Goal: Browse casually

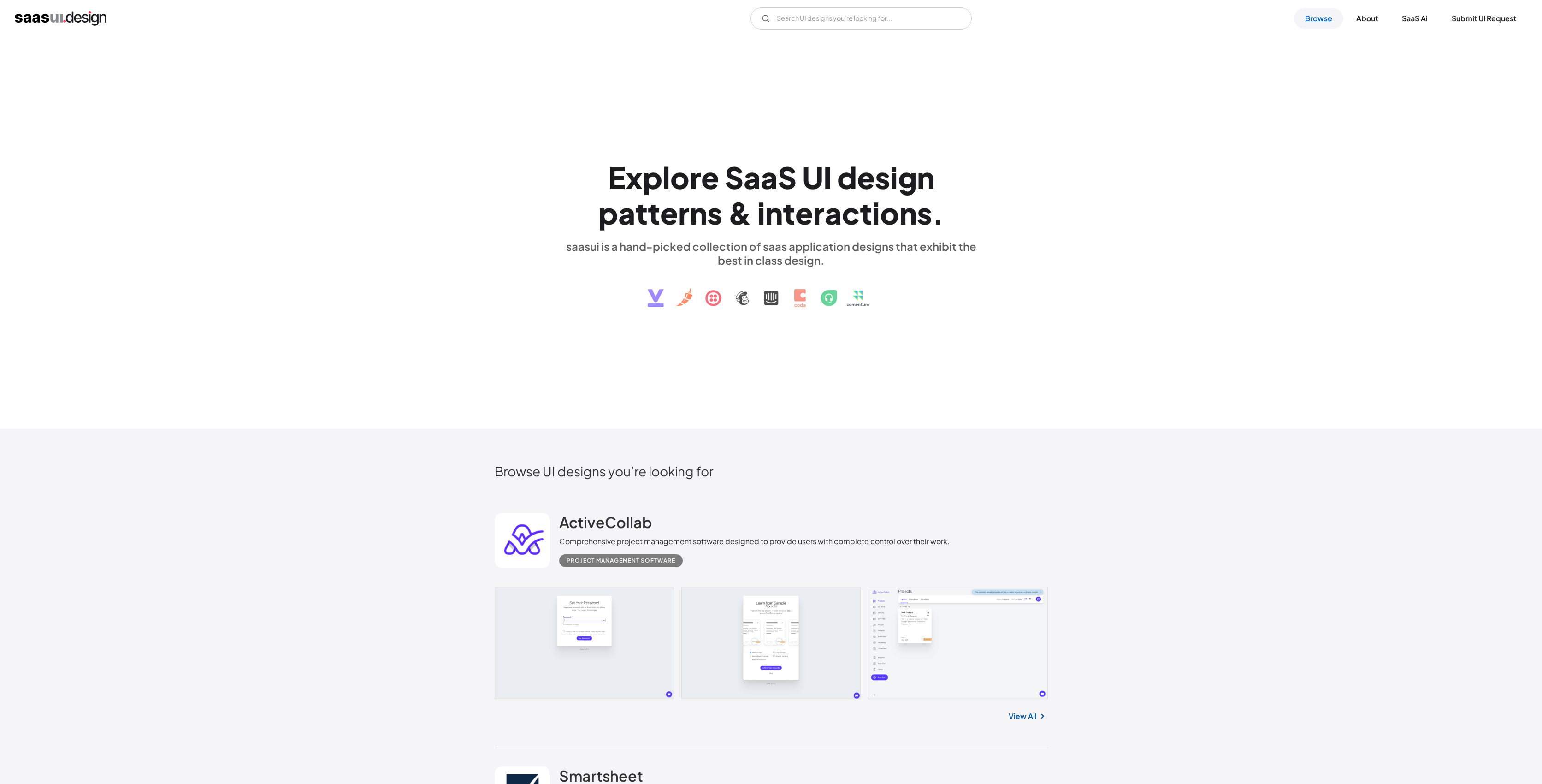
click at [1325, 10] on link "Browse" at bounding box center [1319, 18] width 49 height 20
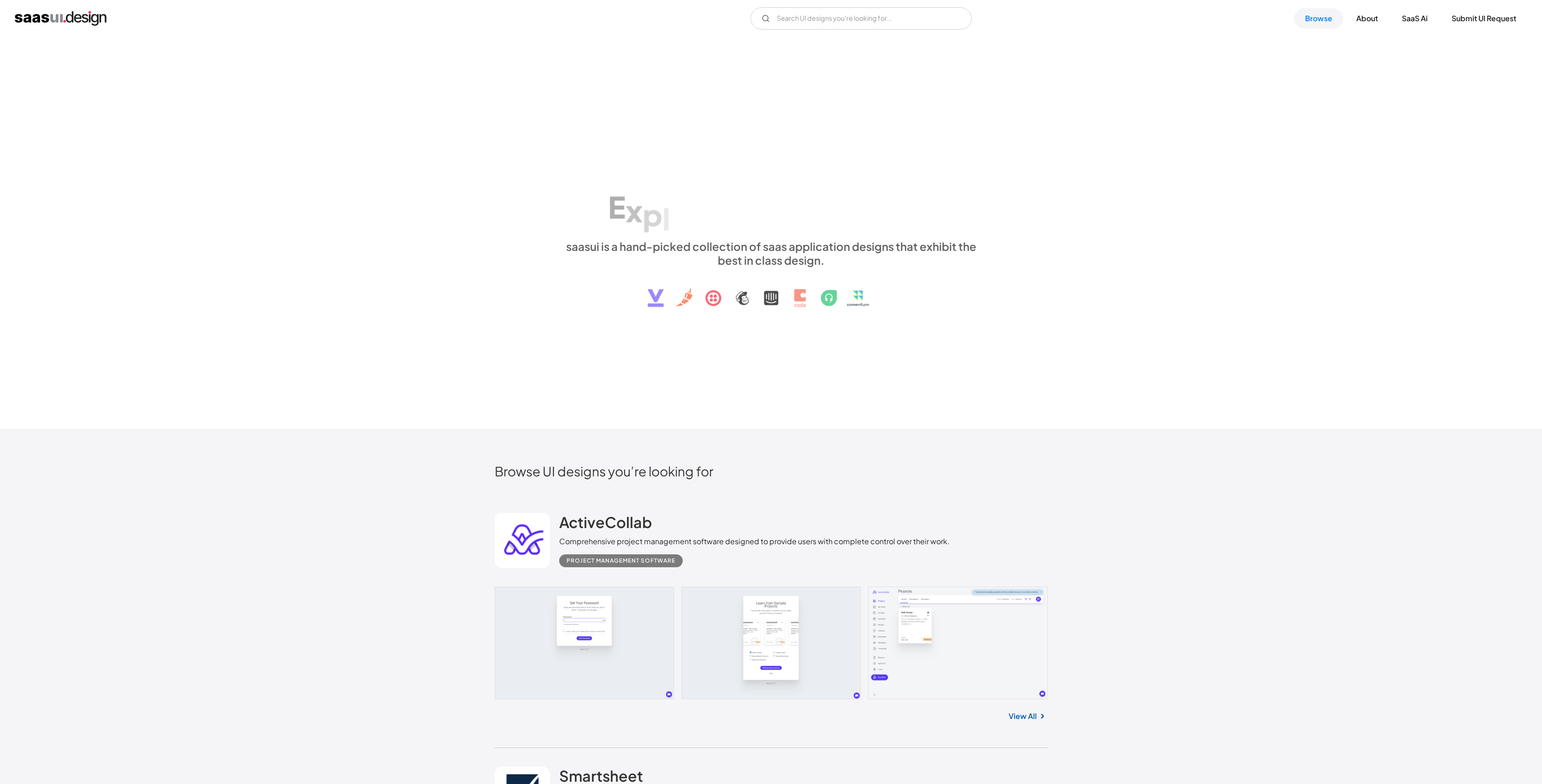
scroll to position [181, 0]
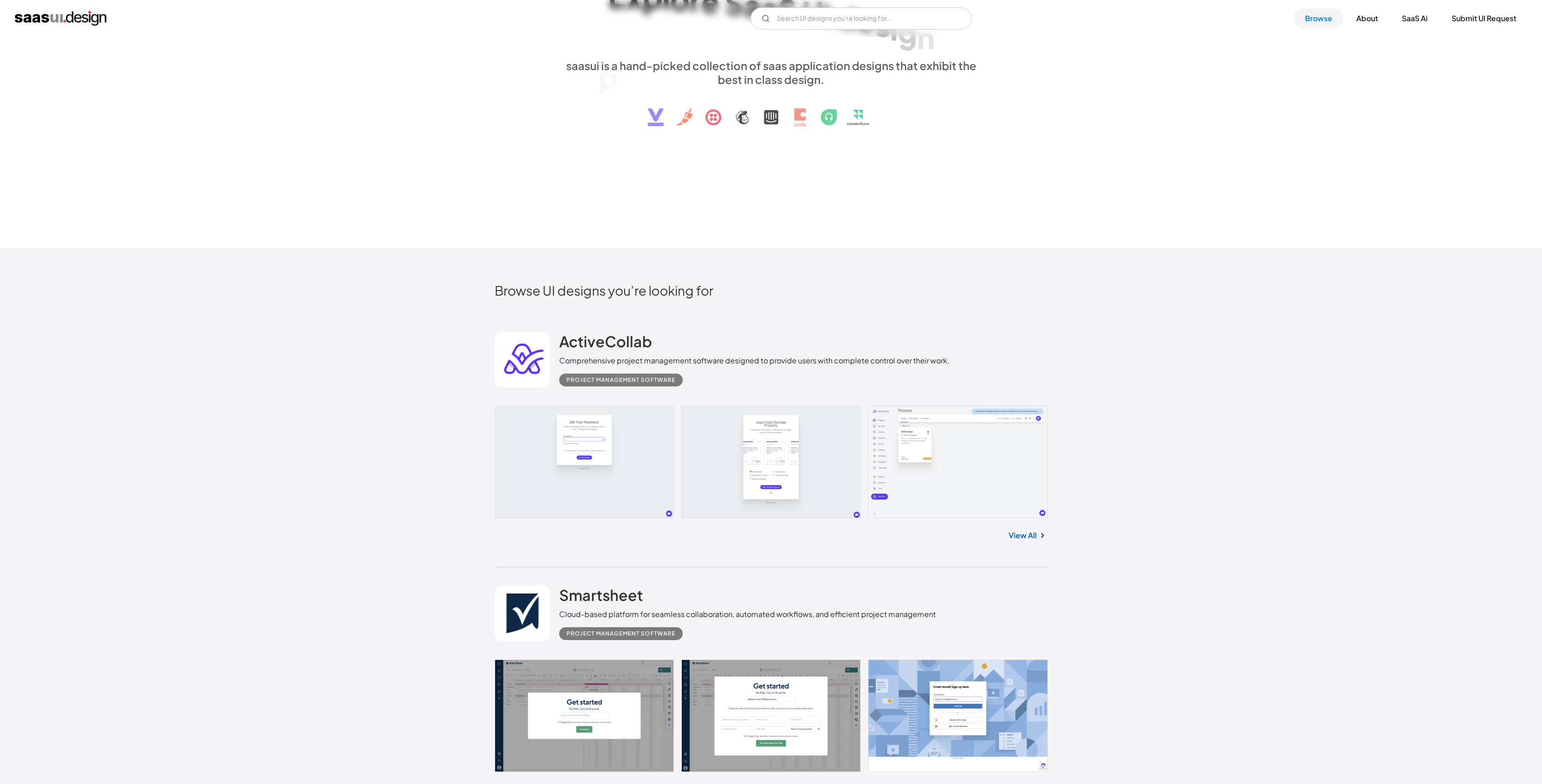
click at [638, 422] on link at bounding box center [771, 462] width 553 height 112
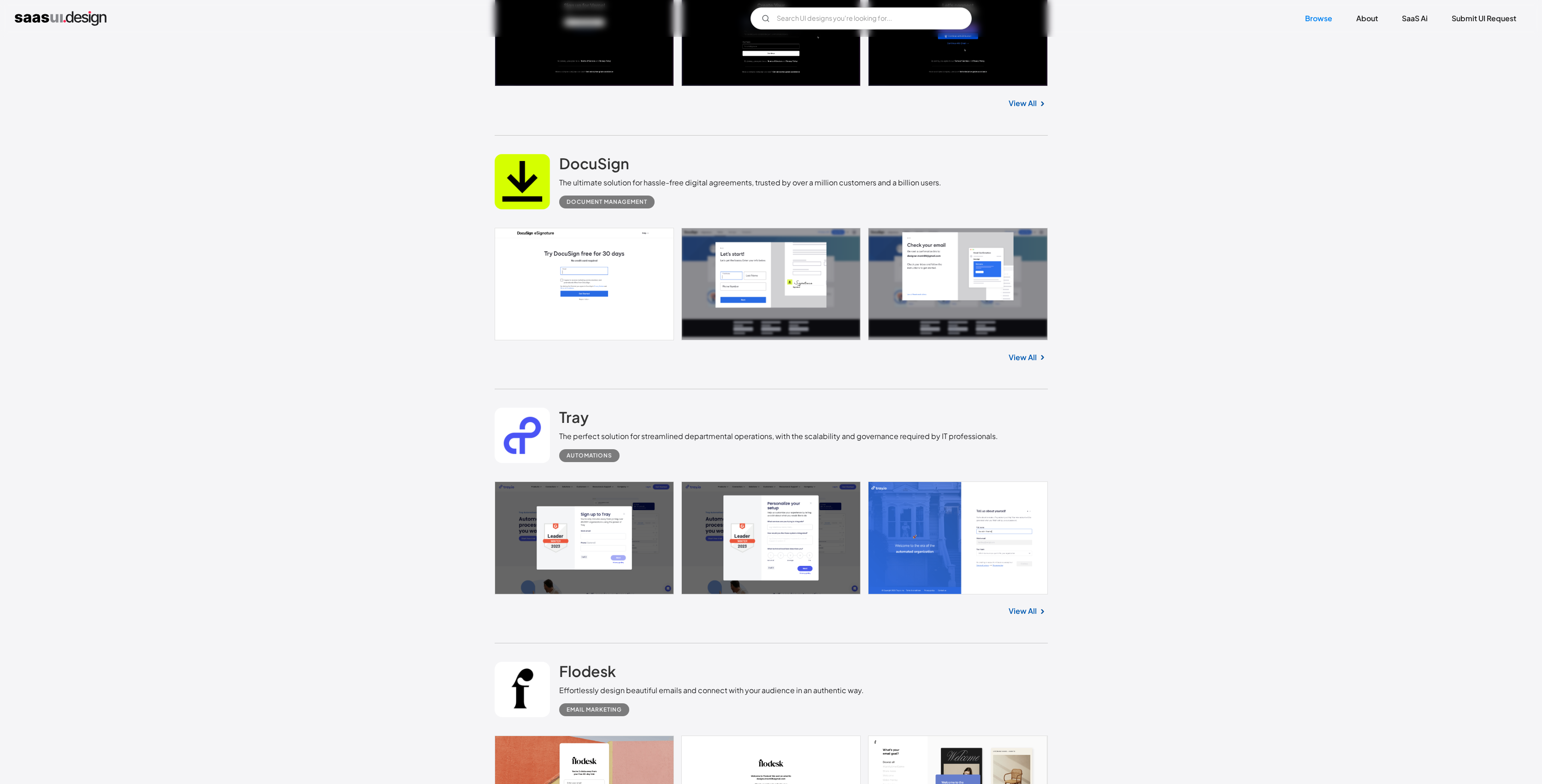
scroll to position [2412, 0]
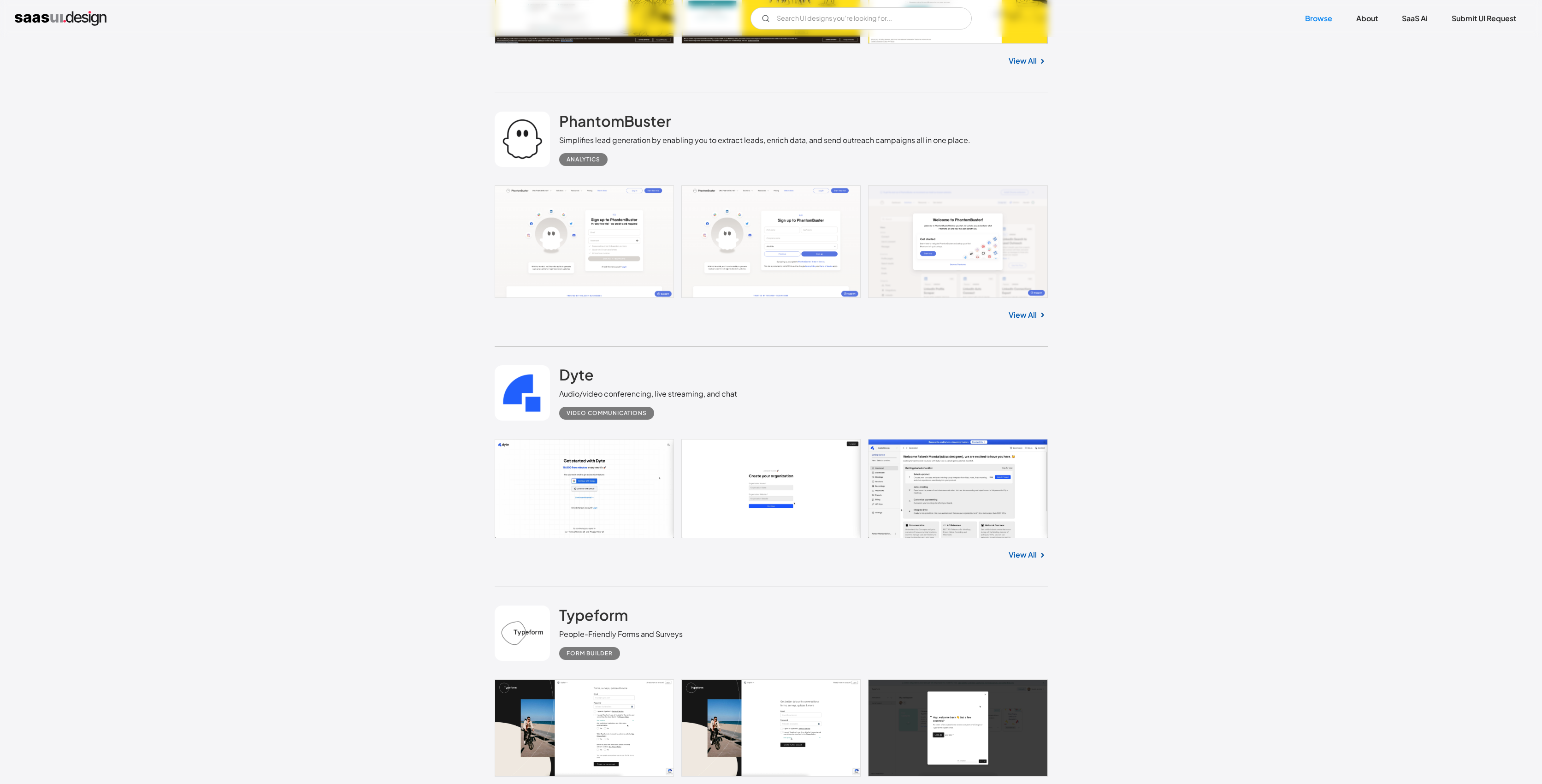
click at [958, 494] on link at bounding box center [771, 488] width 553 height 99
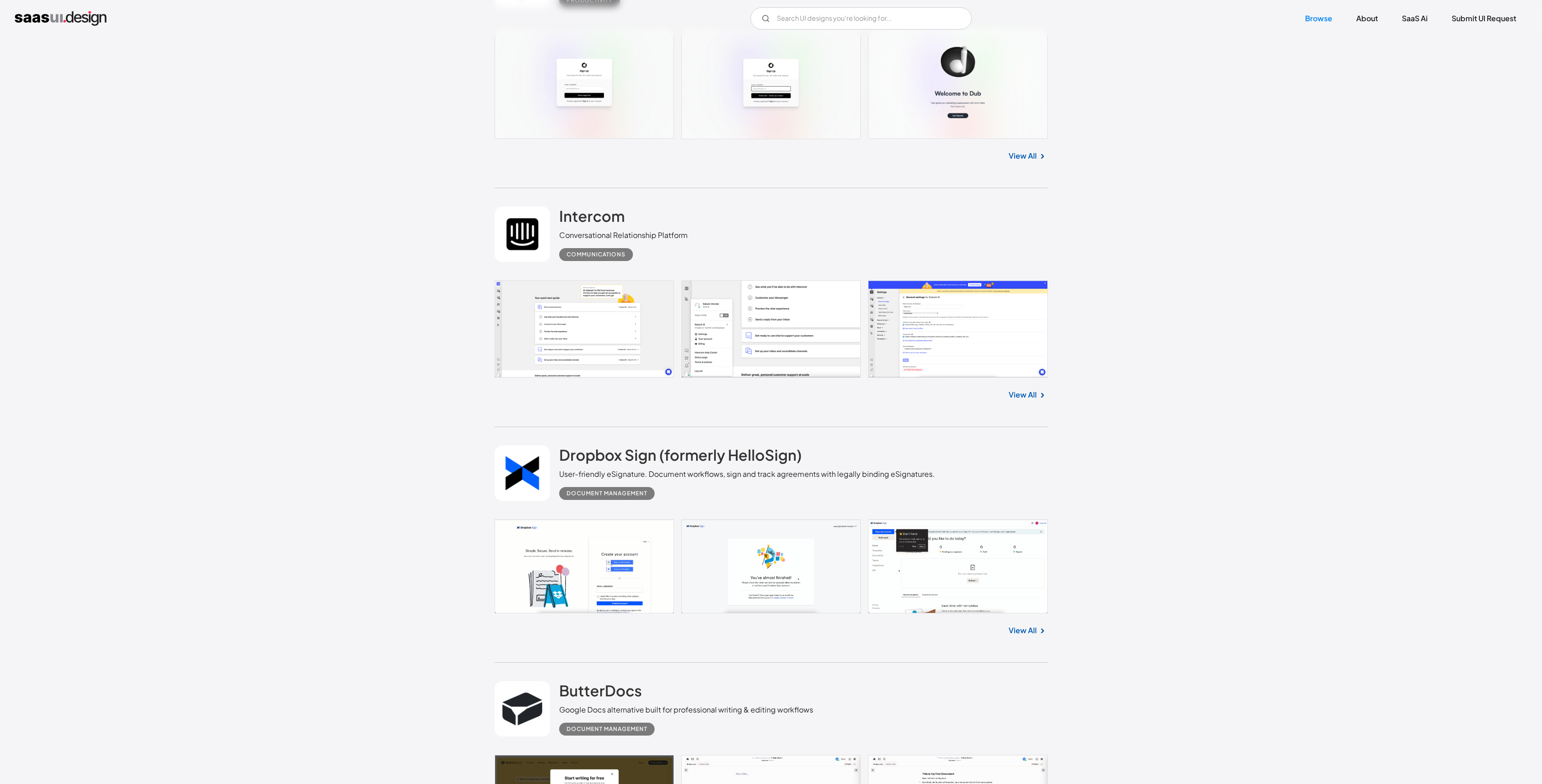
scroll to position [15044, 0]
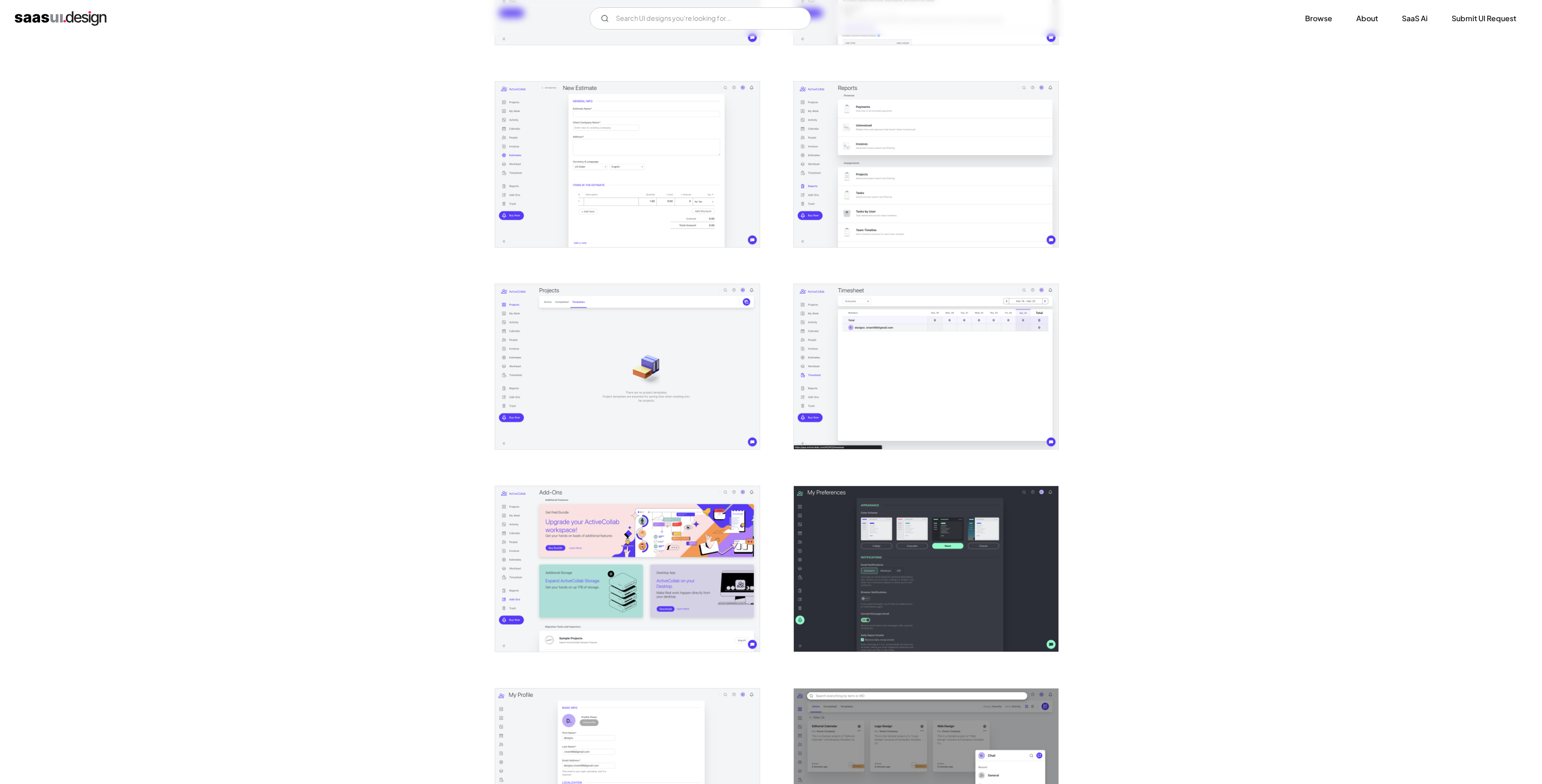
scroll to position [1632, 0]
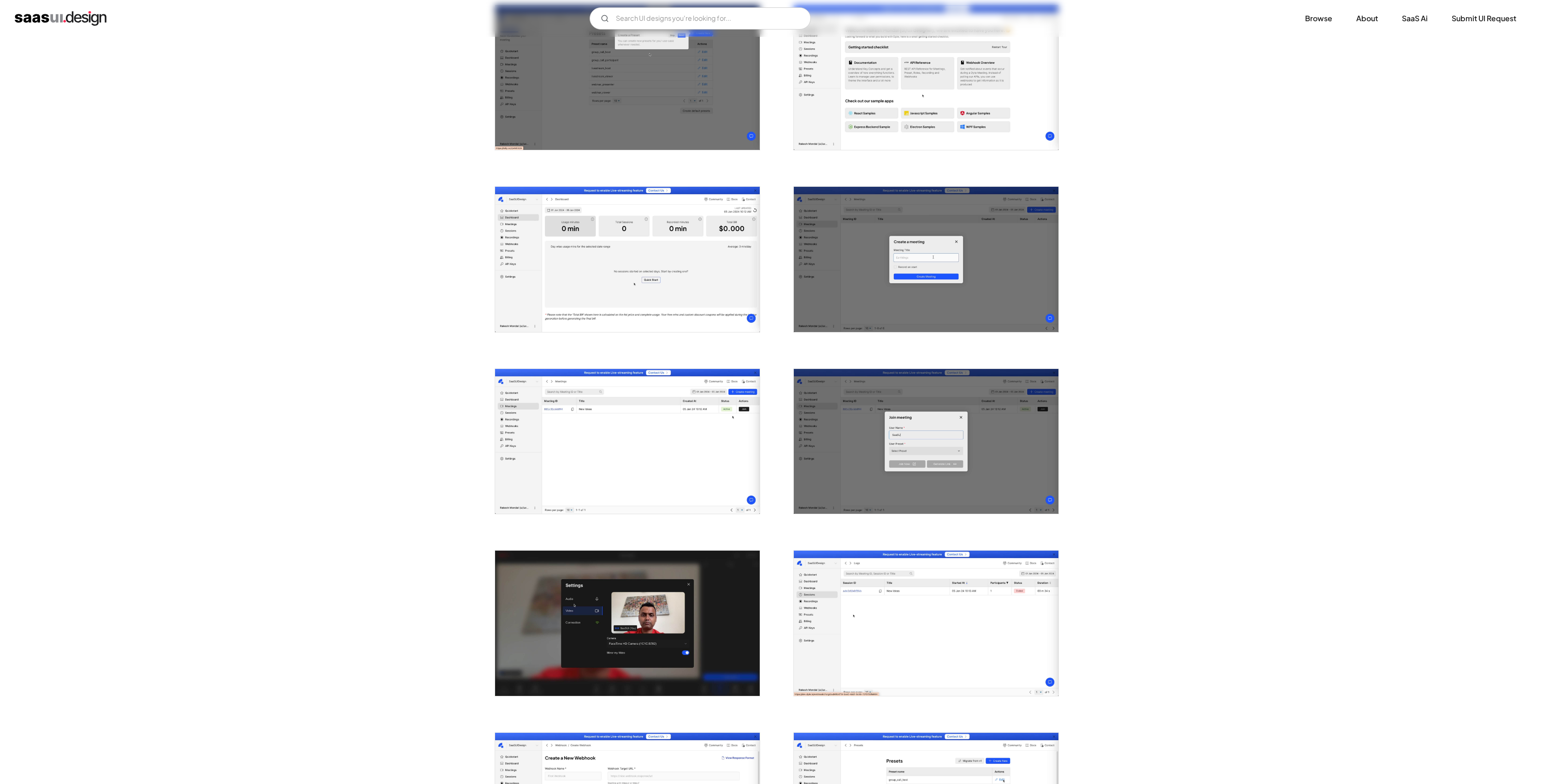
scroll to position [1055, 0]
